Goal: Task Accomplishment & Management: Manage account settings

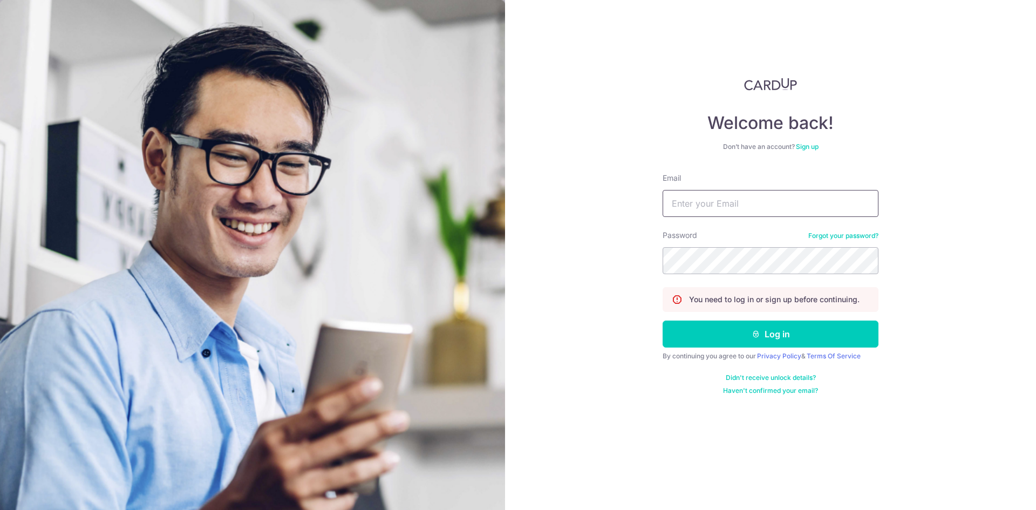
click at [694, 206] on input "Email" at bounding box center [771, 203] width 216 height 27
type input "[PERSON_NAME][EMAIL_ADDRESS][DOMAIN_NAME]"
click at [973, 254] on div "Welcome back! Don’t have an account? Sign up Email steven_ljr@yahoo.com.sg Pass…" at bounding box center [770, 255] width 531 height 510
click at [663, 321] on button "Log in" at bounding box center [771, 334] width 216 height 27
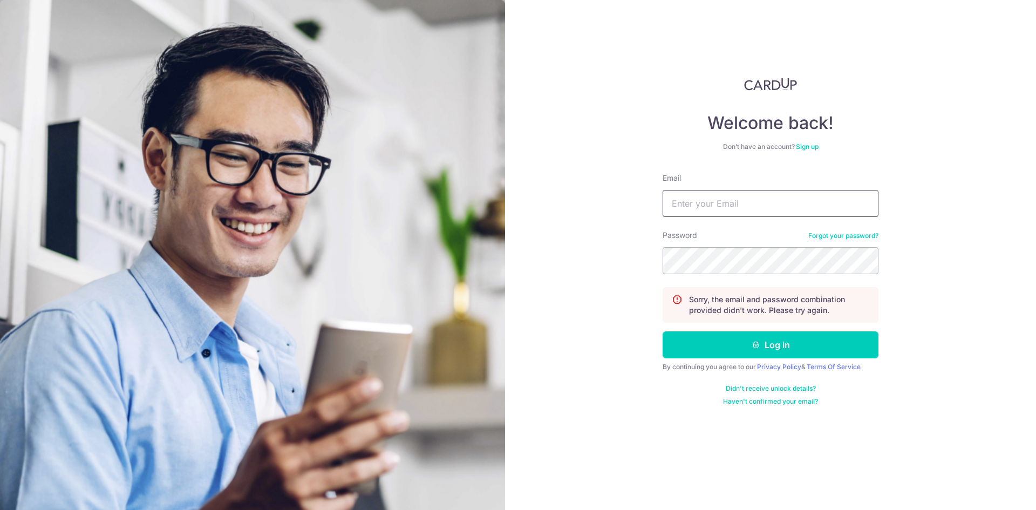
click at [792, 208] on input "Email" at bounding box center [771, 203] width 216 height 27
type input "[PERSON_NAME][EMAIL_ADDRESS][DOMAIN_NAME]"
click at [923, 244] on div "Welcome back! Don’t have an account? Sign up Email [PERSON_NAME][EMAIL_ADDRESS]…" at bounding box center [770, 255] width 531 height 510
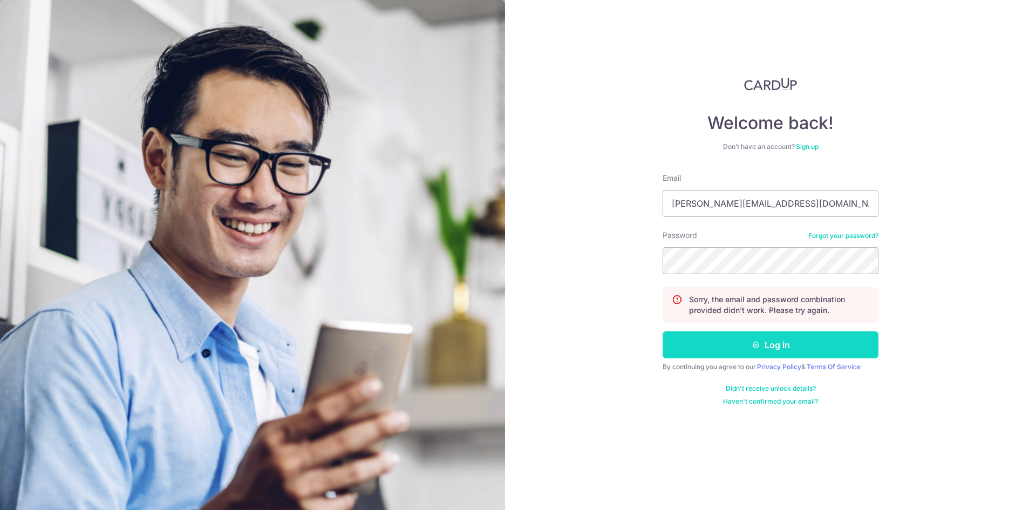
click at [788, 345] on button "Log in" at bounding box center [771, 344] width 216 height 27
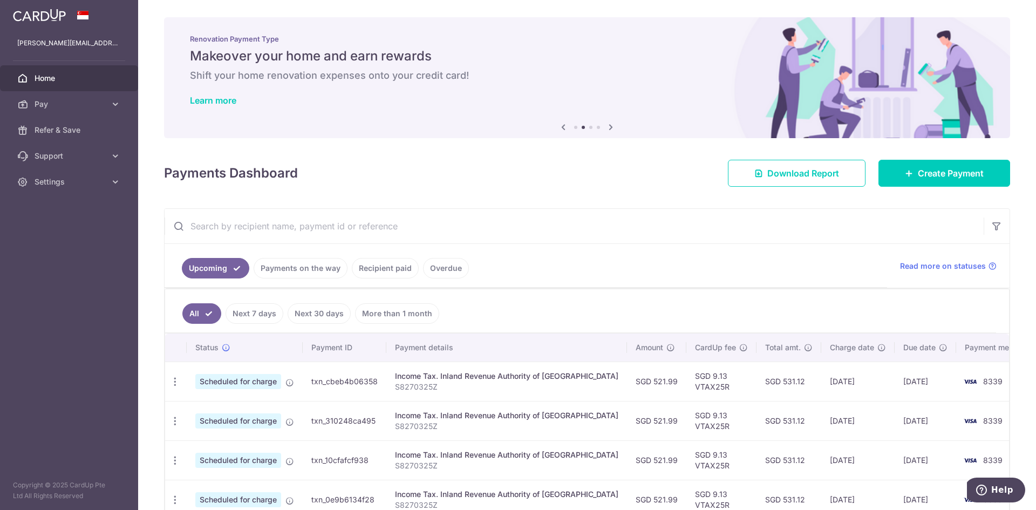
click at [306, 265] on link "Payments on the way" at bounding box center [301, 268] width 94 height 21
